Goal: Transaction & Acquisition: Purchase product/service

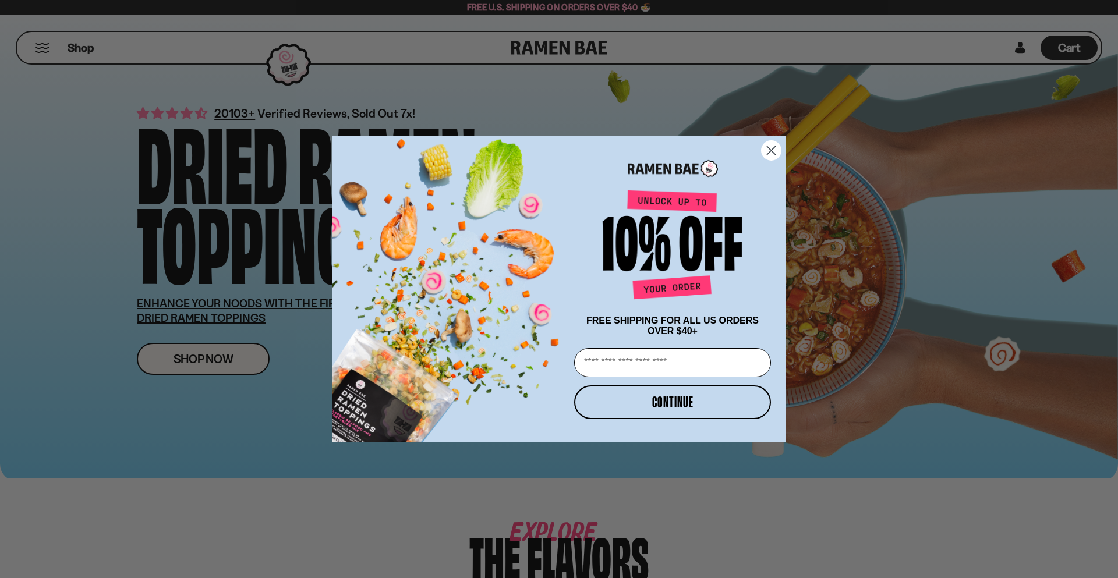
click at [773, 147] on icon "Close dialog" at bounding box center [772, 151] width 8 height 8
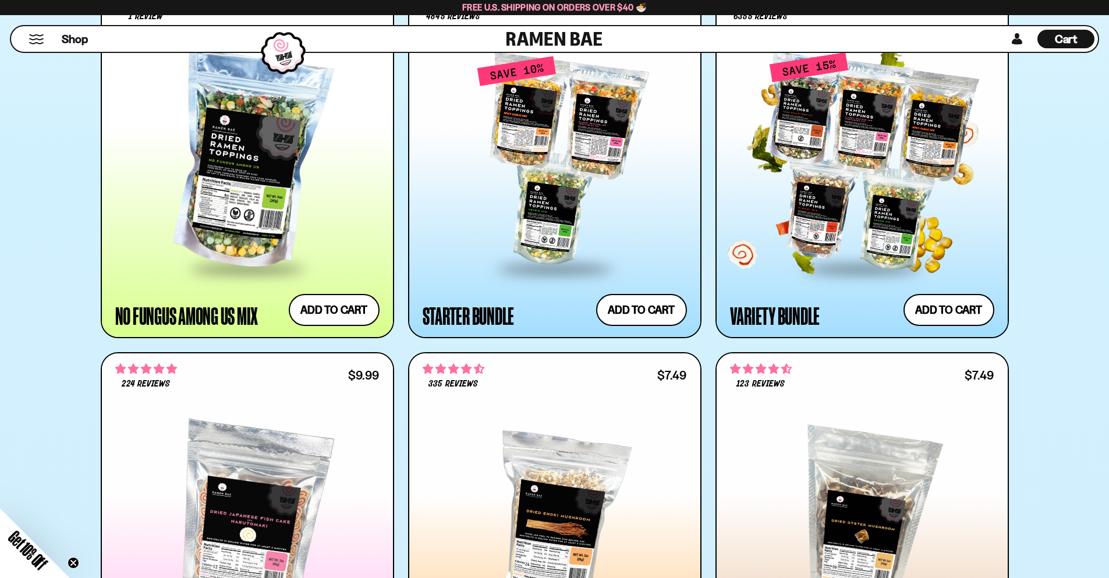
scroll to position [1223, 0]
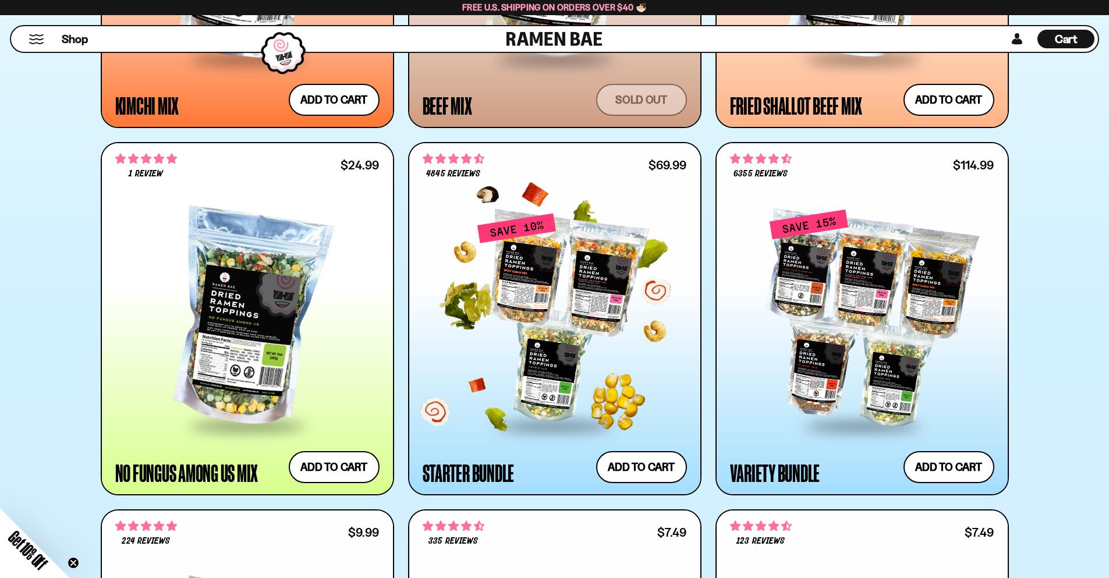
click at [535, 264] on div at bounding box center [555, 319] width 264 height 212
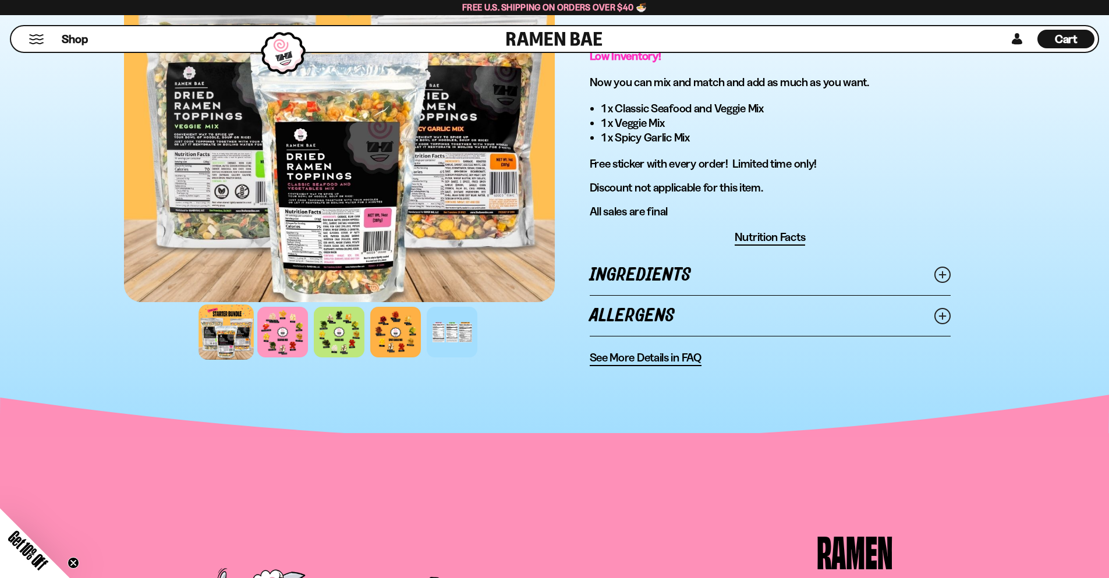
scroll to position [699, 0]
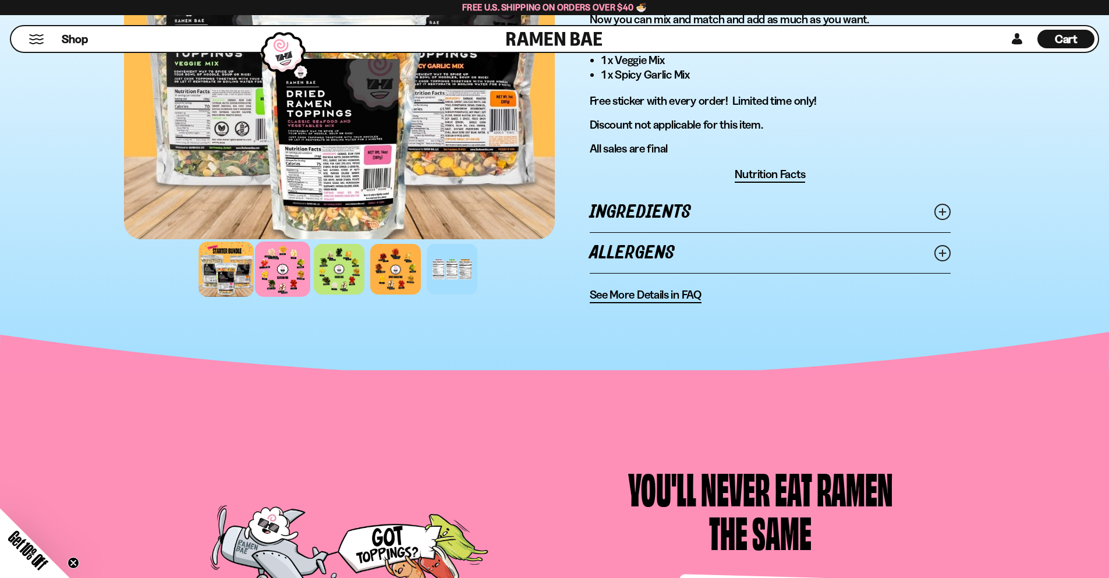
click at [283, 277] on div at bounding box center [282, 269] width 55 height 55
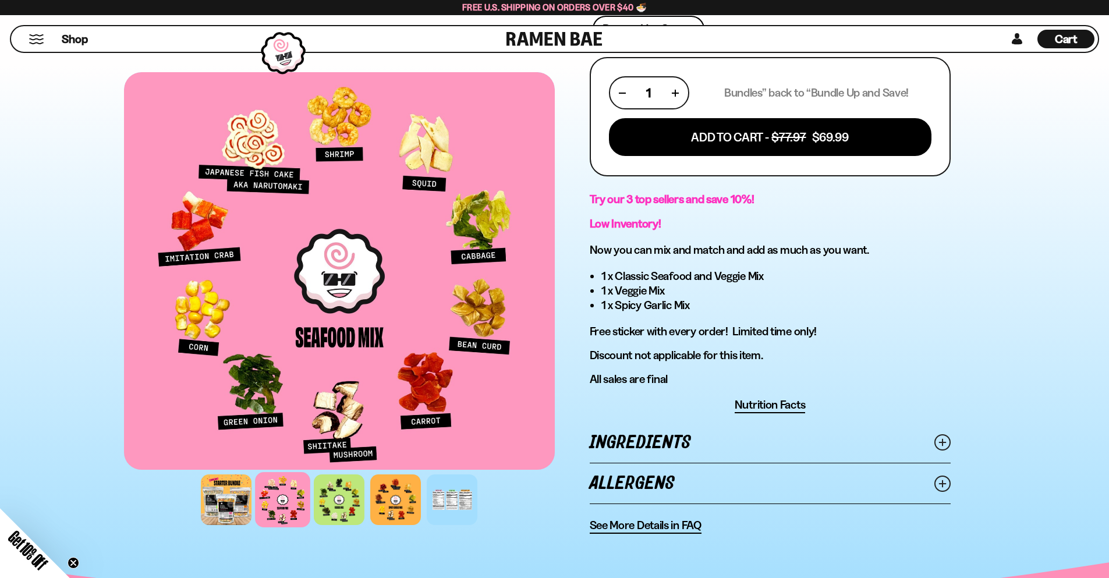
scroll to position [466, 0]
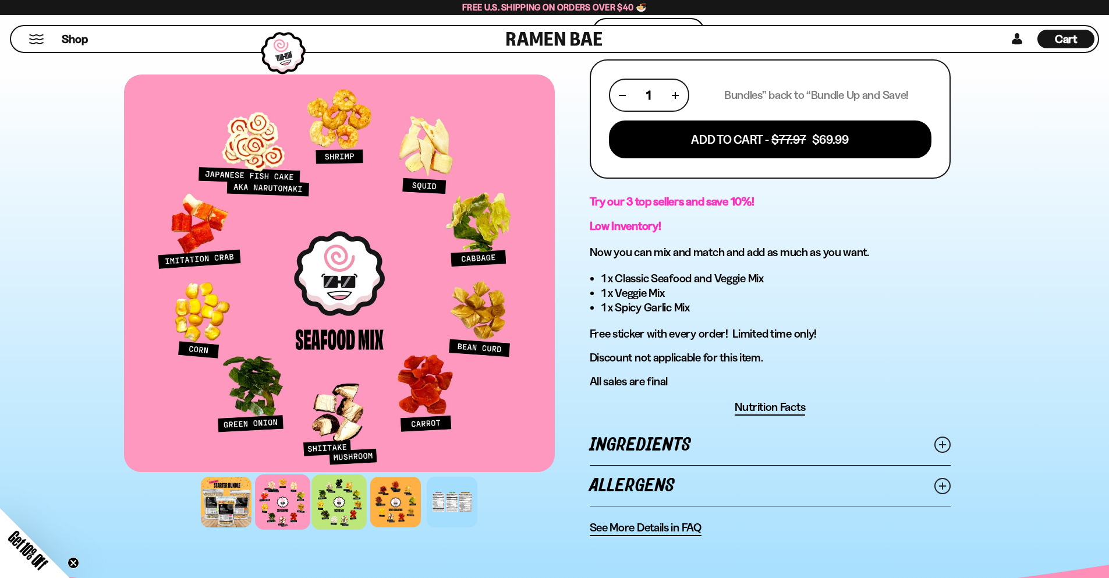
click at [323, 506] on div at bounding box center [339, 502] width 55 height 55
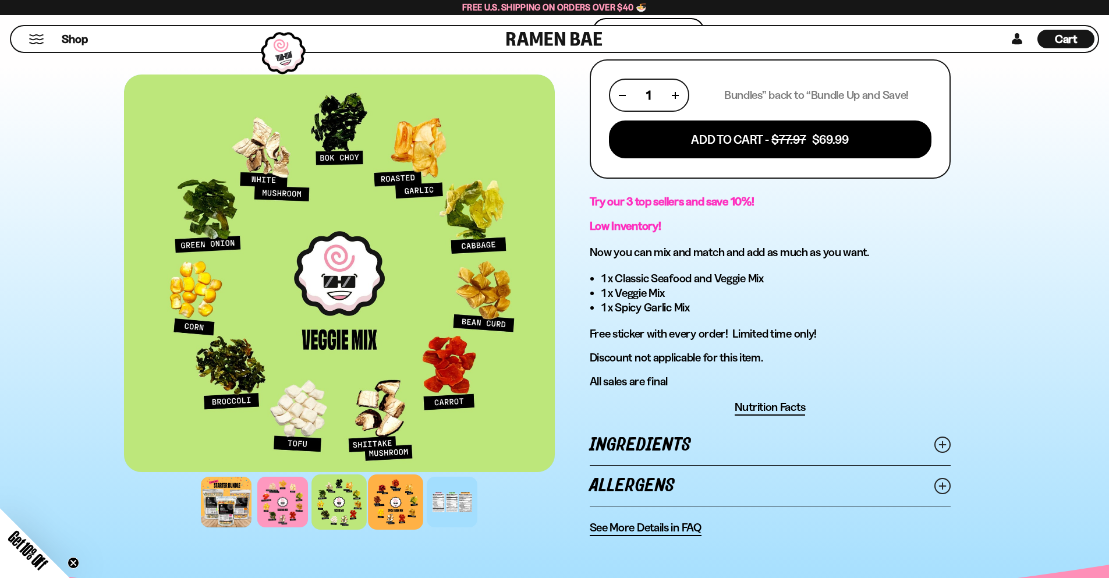
click at [404, 509] on div at bounding box center [395, 502] width 55 height 55
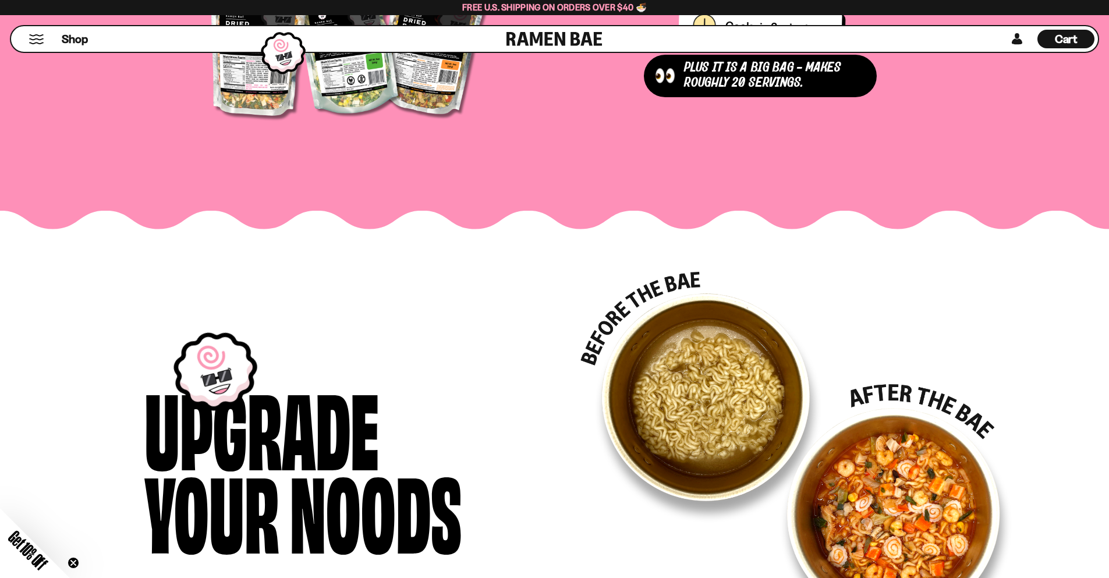
scroll to position [1340, 0]
